Goal: Information Seeking & Learning: Understand process/instructions

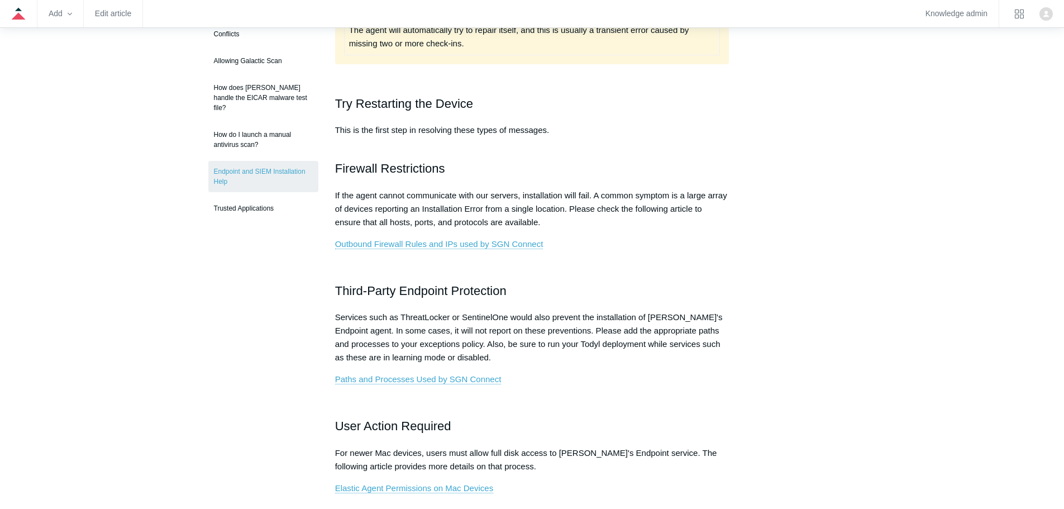
scroll to position [280, 0]
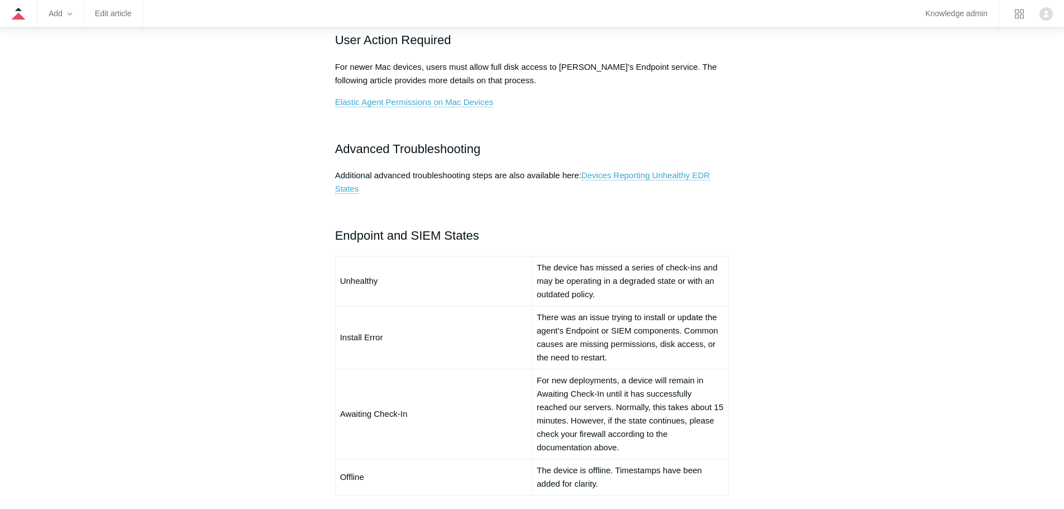
scroll to position [692, 0]
